Goal: Task Accomplishment & Management: Complete application form

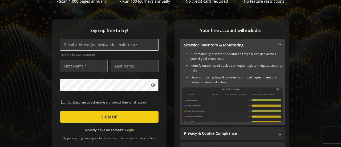
scroll to position [54, 0]
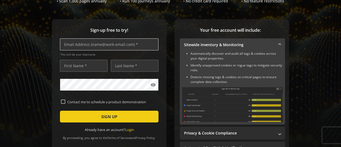
click at [100, 42] on input "text" at bounding box center [109, 44] width 99 height 12
type input "[EMAIL_ADDRESS][DOMAIN_NAME]"
type input "[PERSON_NAME]"
type input "durgam"
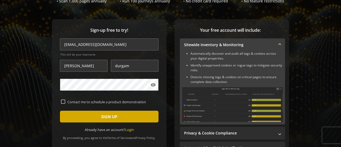
click at [96, 118] on span "submit" at bounding box center [109, 116] width 99 height 13
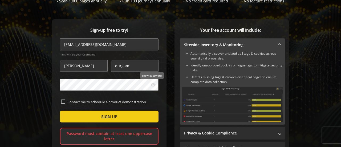
click at [154, 86] on mat-icon "visibility" at bounding box center [153, 84] width 5 height 5
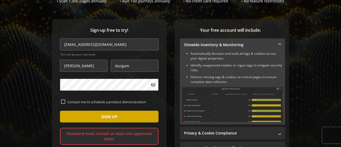
click at [77, 122] on span "submit" at bounding box center [109, 116] width 99 height 13
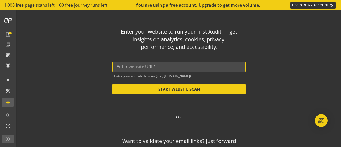
click at [178, 68] on input "text" at bounding box center [179, 66] width 125 height 5
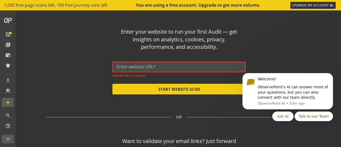
paste input "[URL][DOMAIN_NAME]"
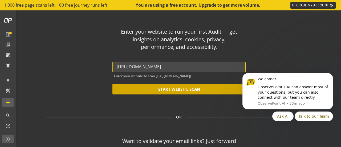
type input "[URL][DOMAIN_NAME]"
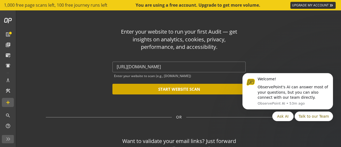
click at [169, 92] on button "START WEBSITE SCAN" at bounding box center [179, 89] width 133 height 11
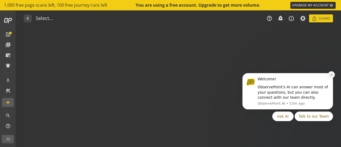
click at [332, 74] on icon "Dismiss notification" at bounding box center [331, 74] width 3 height 3
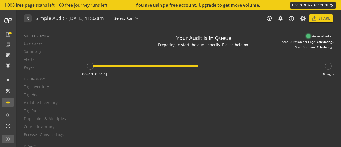
type textarea "Notes can include: -a description of what this audit is validating -changes in …"
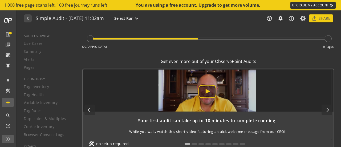
scroll to position [28, 0]
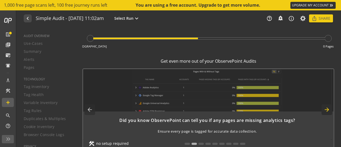
click at [328, 111] on mat-icon "arrow_forward" at bounding box center [327, 109] width 11 height 11
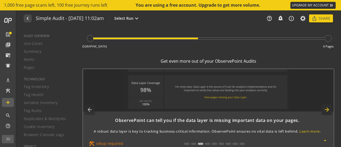
click at [328, 111] on mat-icon "arrow_forward" at bounding box center [327, 109] width 11 height 11
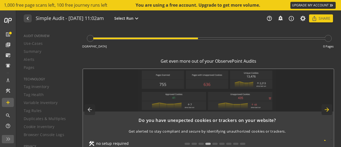
click at [328, 111] on mat-icon "arrow_forward" at bounding box center [327, 109] width 11 height 11
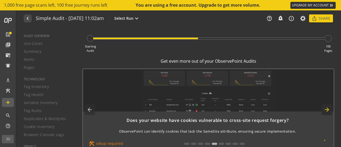
click at [328, 111] on mat-icon "arrow_forward" at bounding box center [327, 109] width 11 height 11
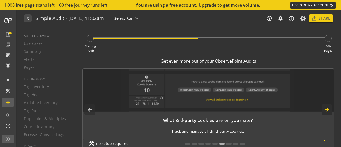
click at [328, 111] on mat-icon "arrow_forward" at bounding box center [327, 109] width 11 height 11
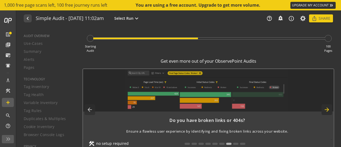
click at [323, 109] on mat-icon "arrow_forward" at bounding box center [327, 109] width 11 height 11
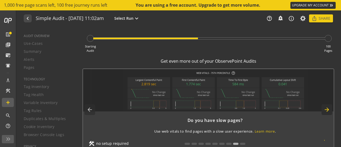
click at [323, 109] on mat-icon "arrow_forward" at bounding box center [327, 109] width 11 height 11
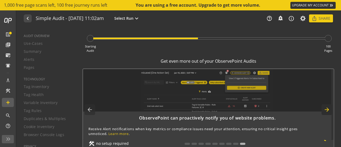
click at [323, 109] on mat-icon "arrow_forward" at bounding box center [327, 109] width 11 height 11
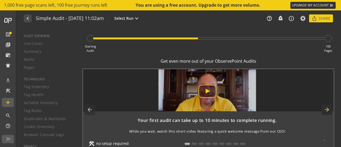
click at [323, 109] on mat-icon "arrow_forward" at bounding box center [327, 109] width 11 height 11
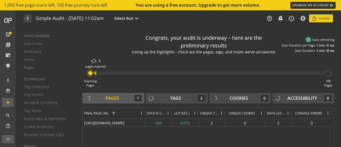
scroll to position [27, 0]
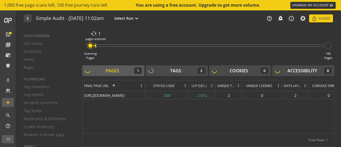
drag, startPoint x: 171, startPoint y: 85, endPoint x: 188, endPoint y: 84, distance: 17.1
click at [188, 84] on div at bounding box center [189, 85] width 2 height 11
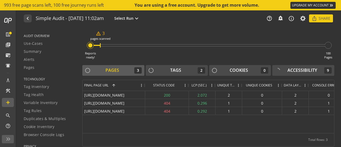
scroll to position [23, 0]
